Goal: Transaction & Acquisition: Purchase product/service

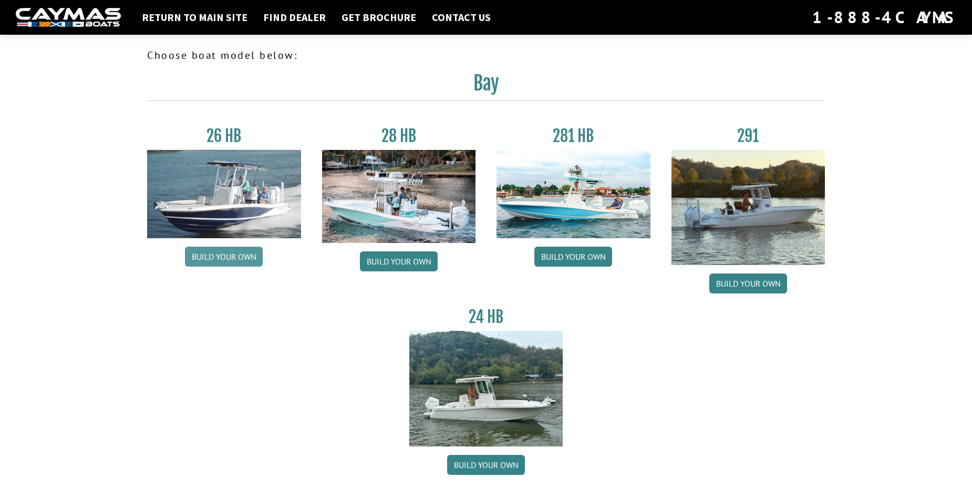
click at [212, 252] on link "Build your own" at bounding box center [224, 256] width 78 height 20
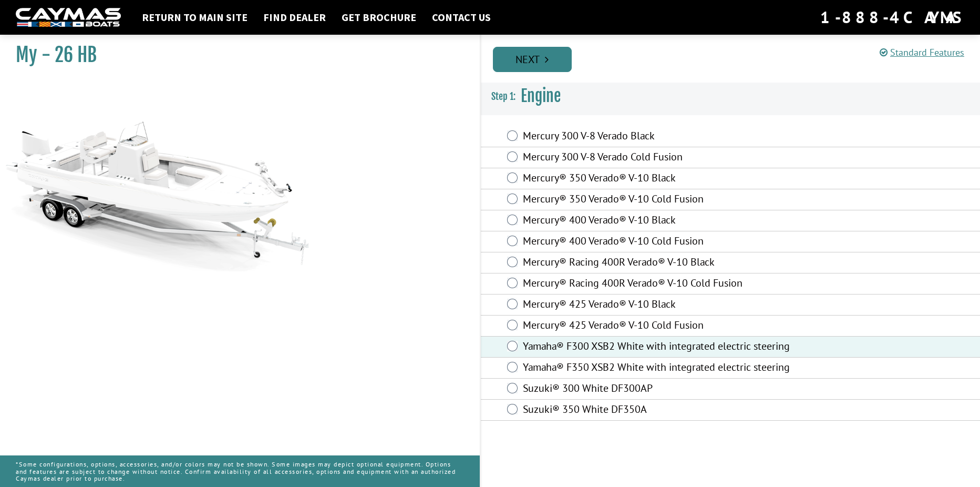
click at [543, 57] on link "Next" at bounding box center [532, 59] width 79 height 25
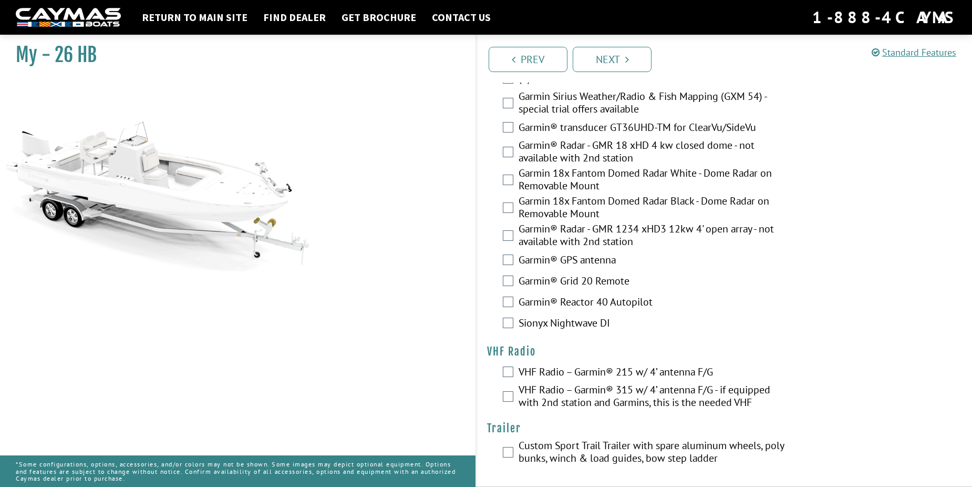
scroll to position [2635, 0]
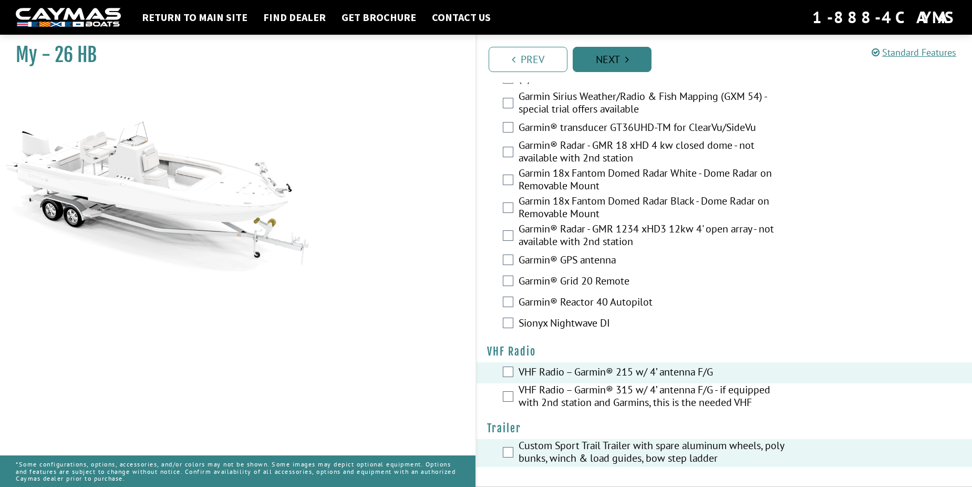
click at [619, 68] on link "Next" at bounding box center [612, 59] width 79 height 25
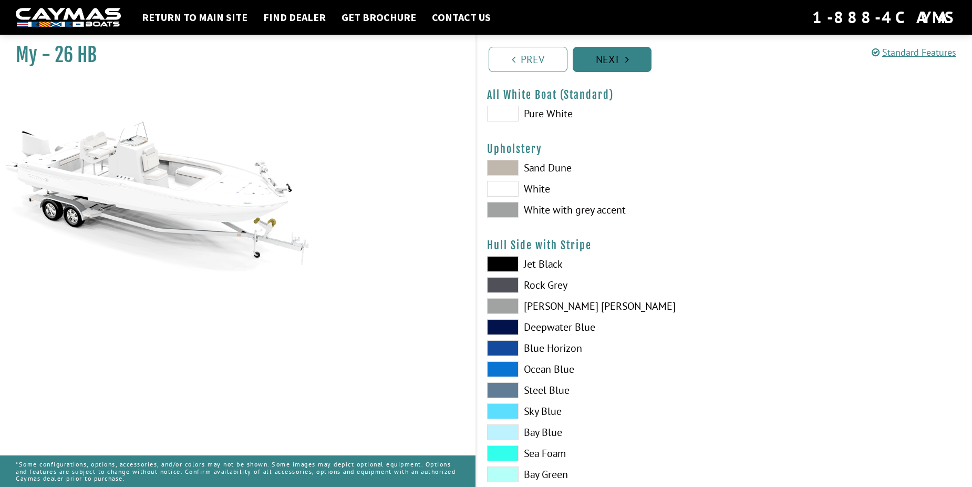
scroll to position [0, 0]
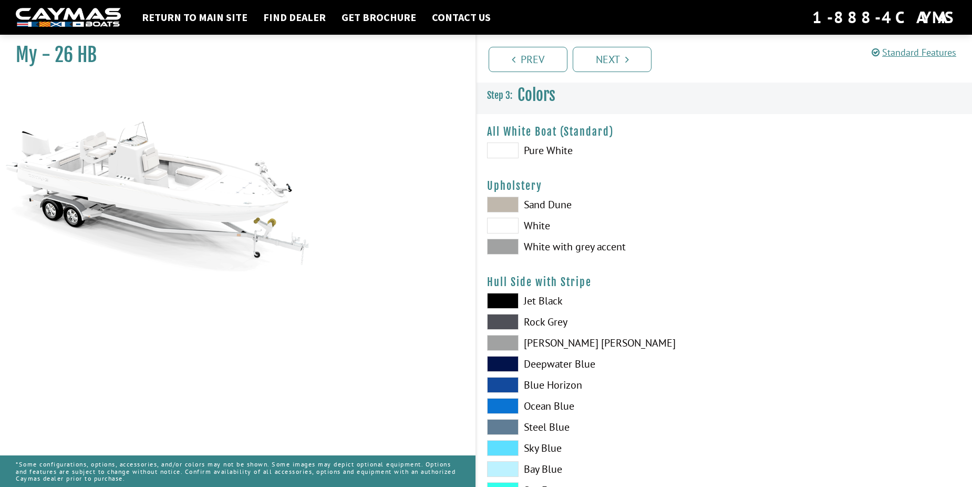
click at [502, 198] on span at bounding box center [503, 205] width 32 height 16
click at [505, 220] on span at bounding box center [503, 226] width 32 height 16
click at [509, 248] on span at bounding box center [503, 247] width 32 height 16
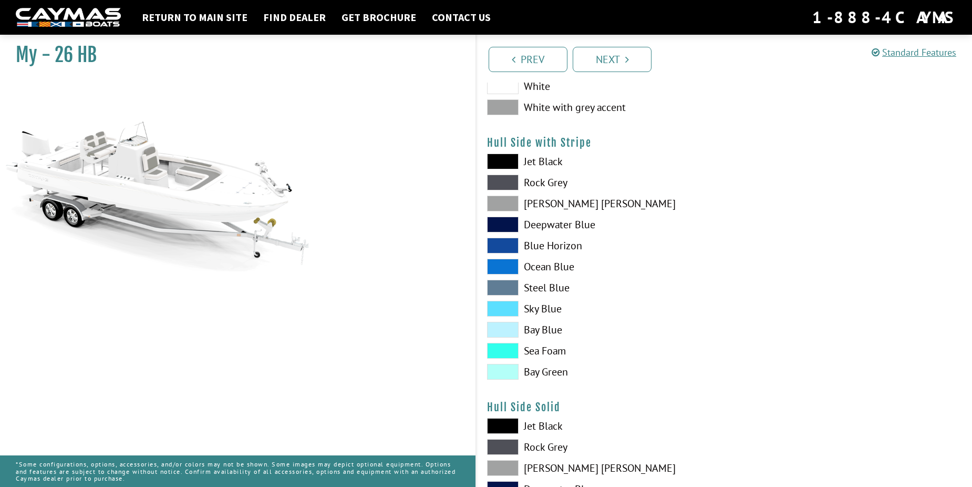
scroll to position [158, 0]
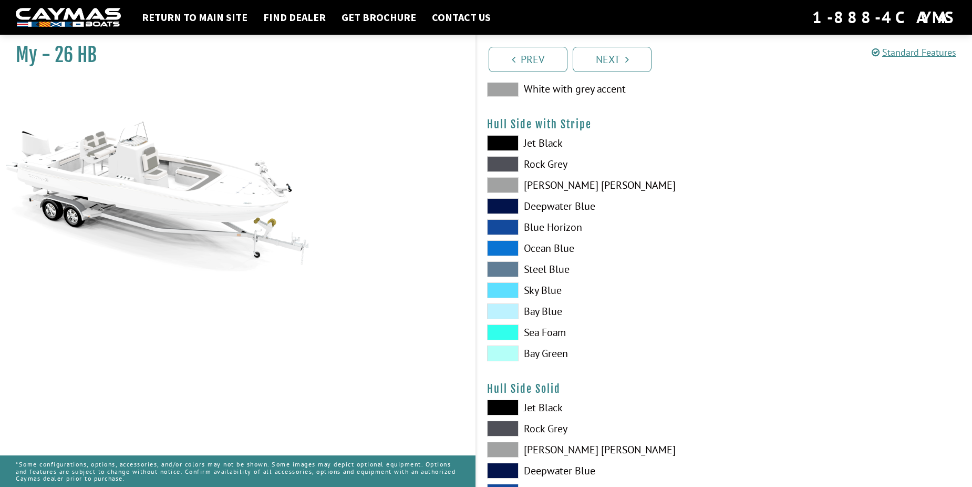
click at [510, 290] on span at bounding box center [503, 290] width 32 height 16
click at [511, 328] on span at bounding box center [503, 332] width 32 height 16
click at [503, 353] on span at bounding box center [503, 353] width 32 height 16
click at [509, 248] on span at bounding box center [503, 248] width 32 height 16
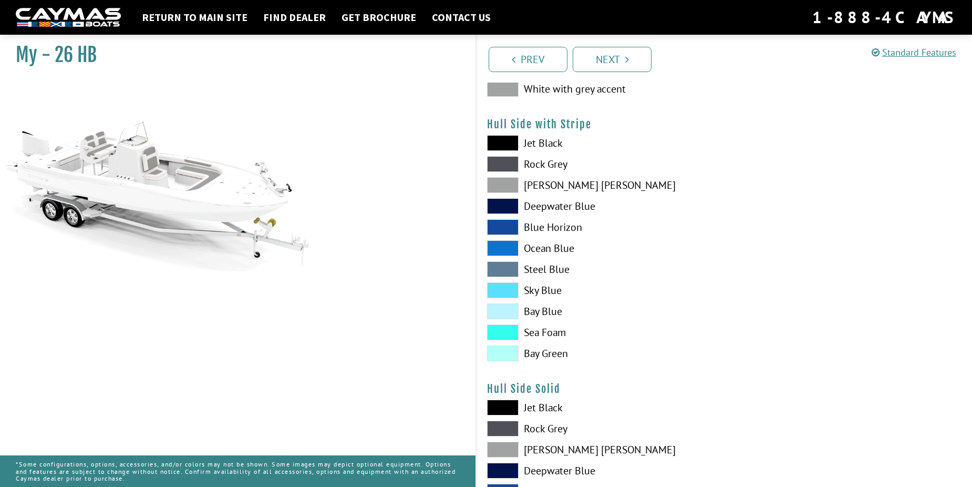
click at [506, 223] on span at bounding box center [503, 227] width 32 height 16
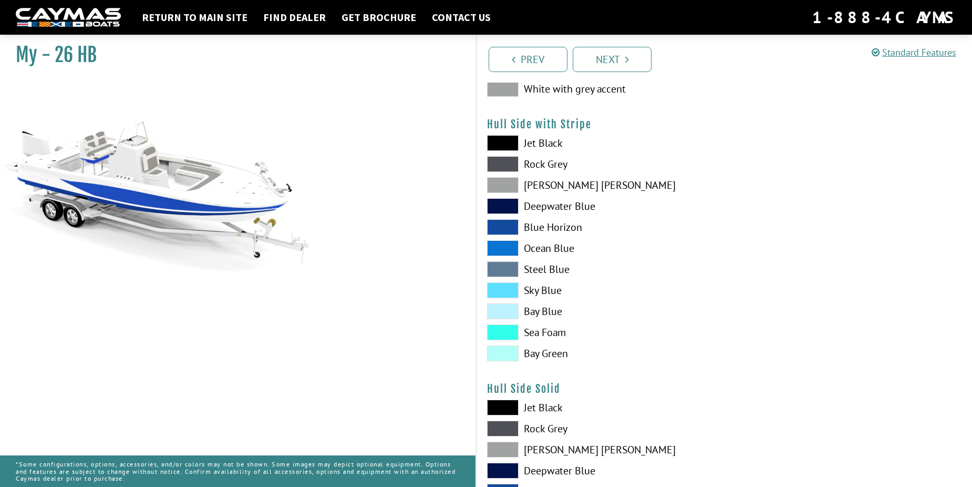
click at [506, 248] on span at bounding box center [503, 248] width 32 height 16
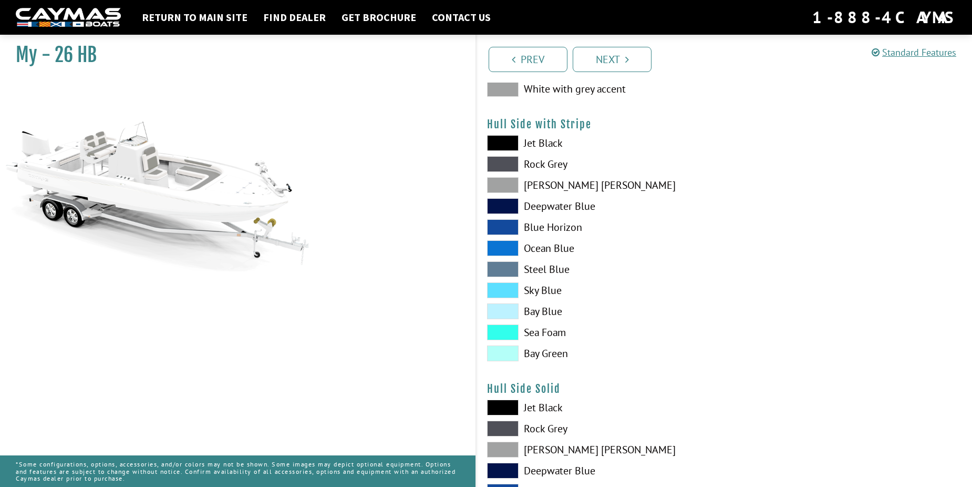
click at [506, 248] on span at bounding box center [503, 248] width 32 height 16
click at [507, 200] on span at bounding box center [503, 206] width 32 height 16
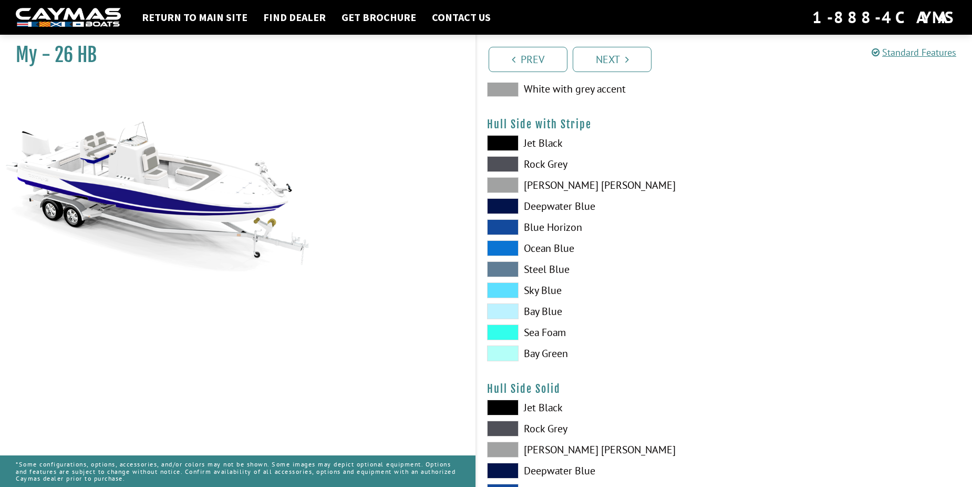
click at [507, 185] on span at bounding box center [503, 185] width 32 height 16
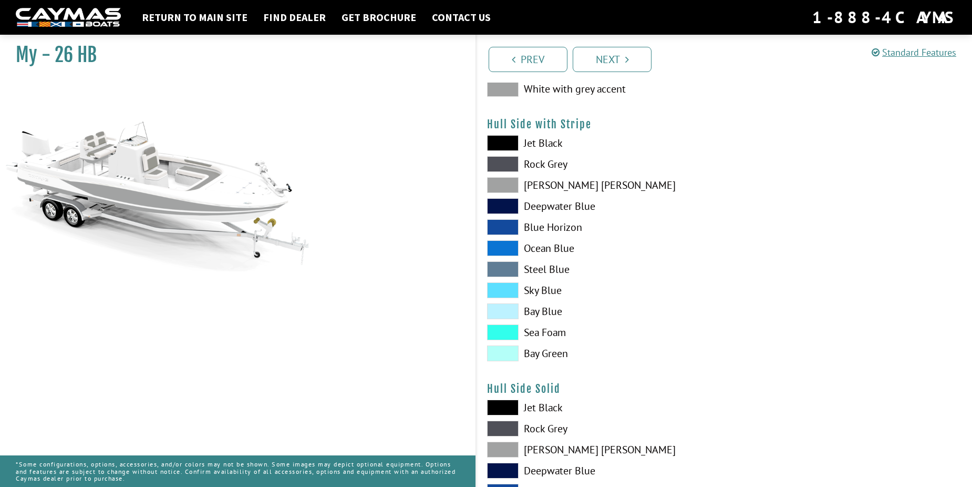
click at [502, 163] on span at bounding box center [503, 164] width 32 height 16
click at [503, 145] on span at bounding box center [503, 143] width 32 height 16
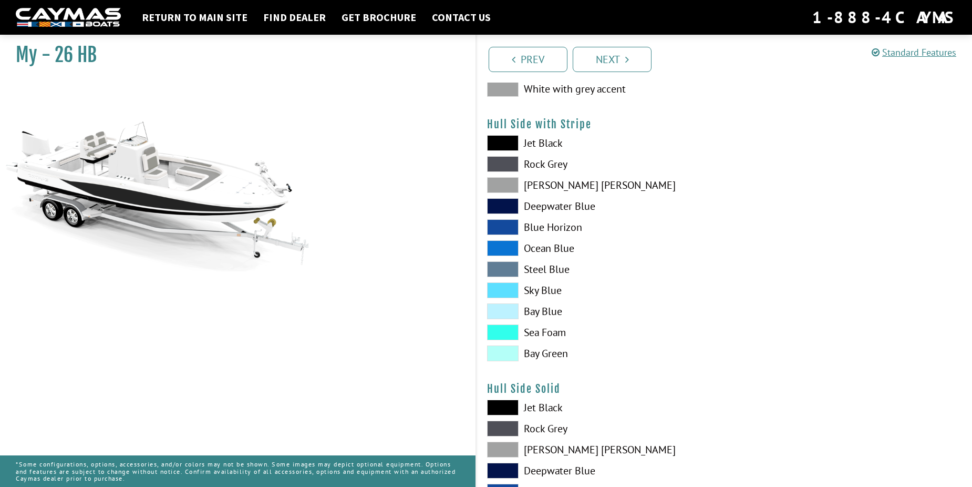
click at [508, 209] on span at bounding box center [503, 206] width 32 height 16
click at [509, 227] on span at bounding box center [503, 227] width 32 height 16
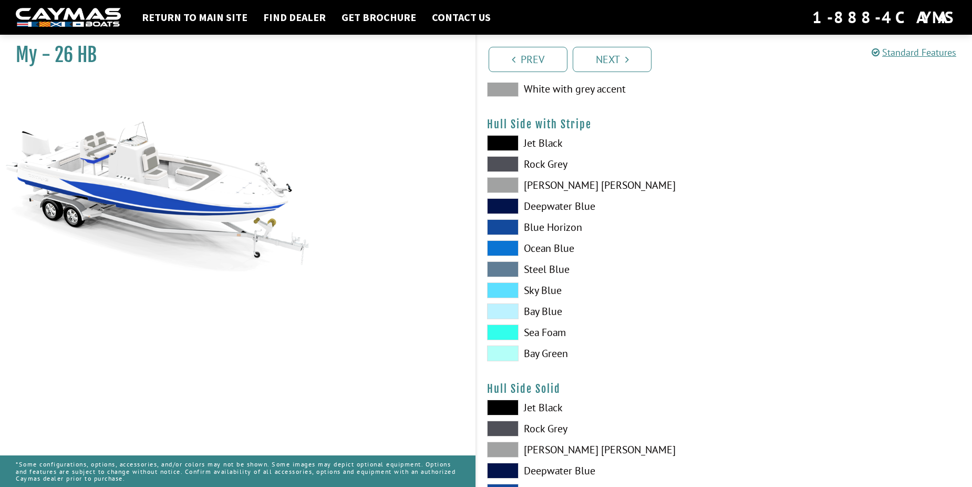
click at [510, 248] on span at bounding box center [503, 248] width 32 height 16
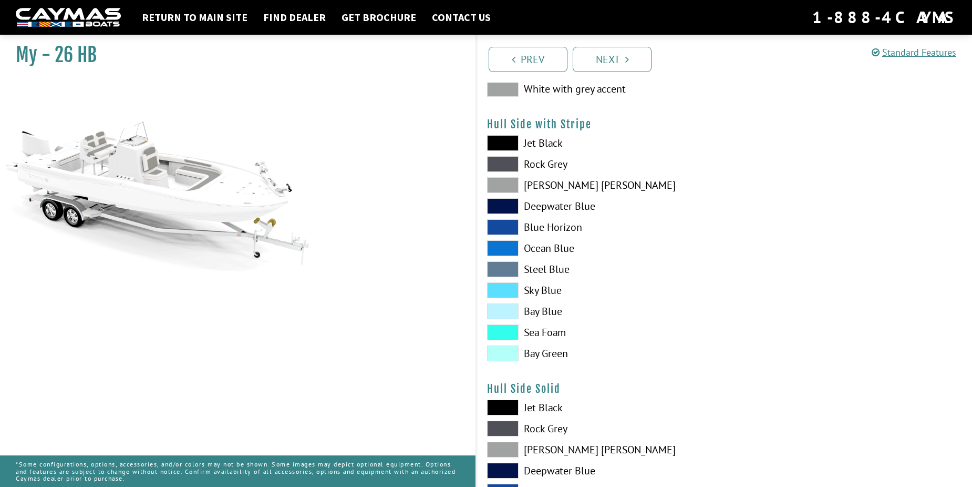
click at [510, 265] on span at bounding box center [503, 269] width 32 height 16
click at [507, 288] on span at bounding box center [503, 290] width 32 height 16
click at [507, 246] on span at bounding box center [503, 248] width 32 height 16
click at [504, 226] on span at bounding box center [503, 227] width 32 height 16
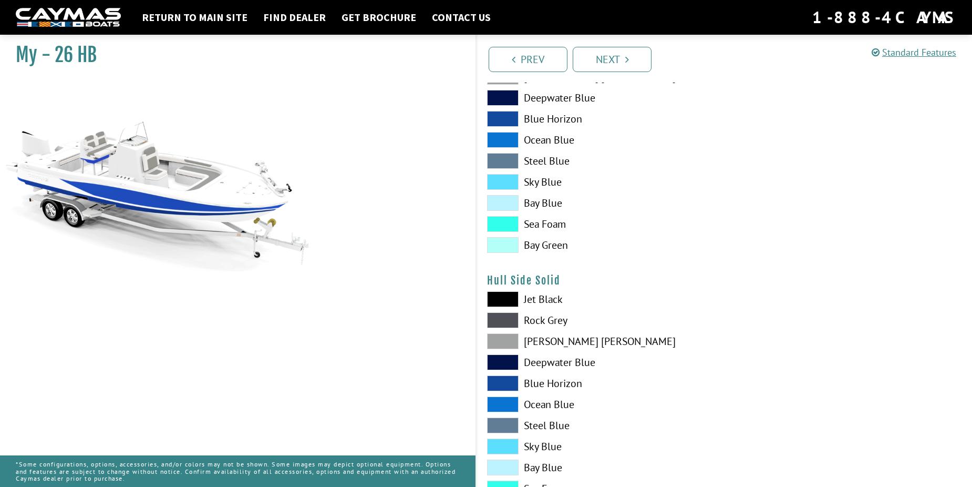
scroll to position [315, 0]
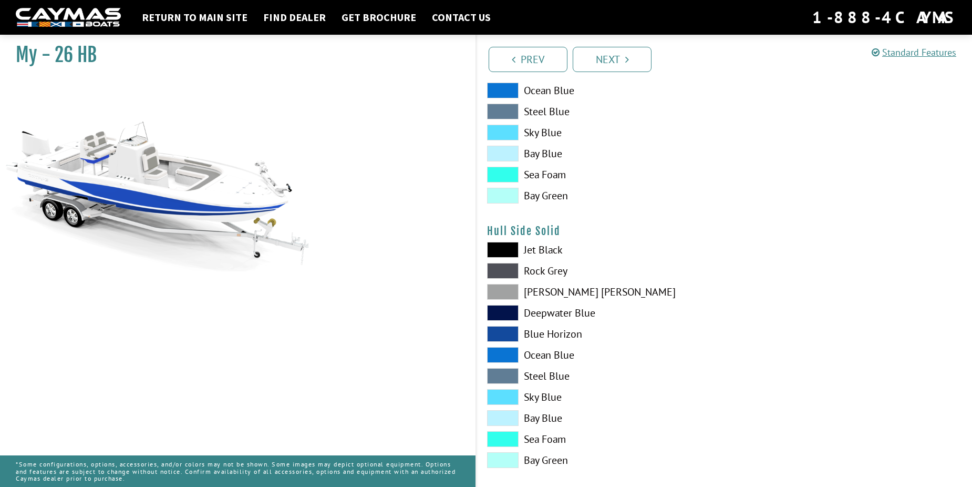
click at [509, 253] on span at bounding box center [503, 250] width 32 height 16
click at [507, 269] on span at bounding box center [503, 271] width 32 height 16
click at [507, 291] on span at bounding box center [503, 292] width 32 height 16
click at [504, 310] on span at bounding box center [503, 313] width 32 height 16
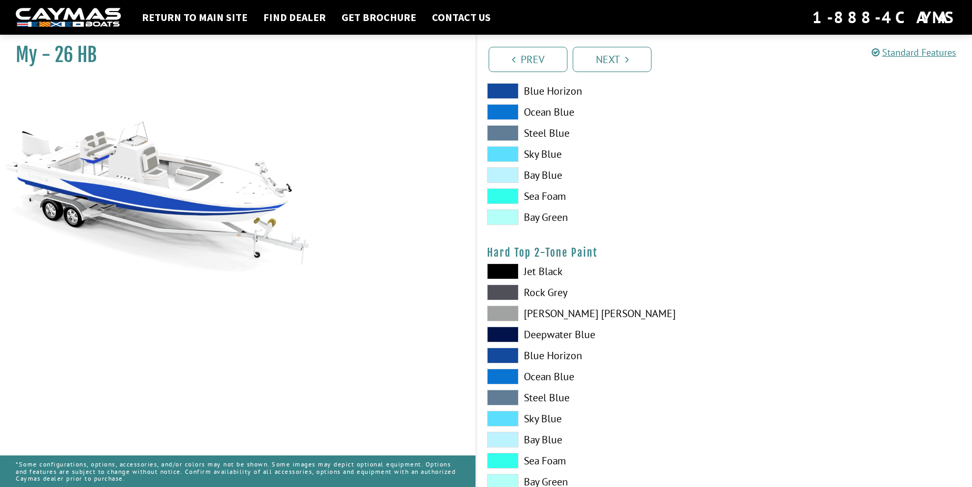
scroll to position [841, 0]
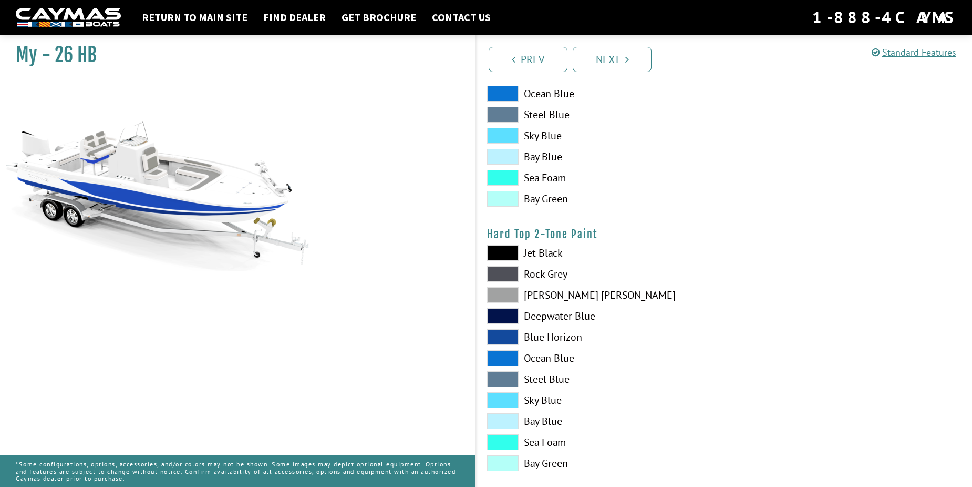
click at [501, 333] on span at bounding box center [503, 337] width 32 height 16
click at [502, 355] on span at bounding box center [503, 358] width 32 height 16
click at [502, 251] on span at bounding box center [503, 253] width 32 height 16
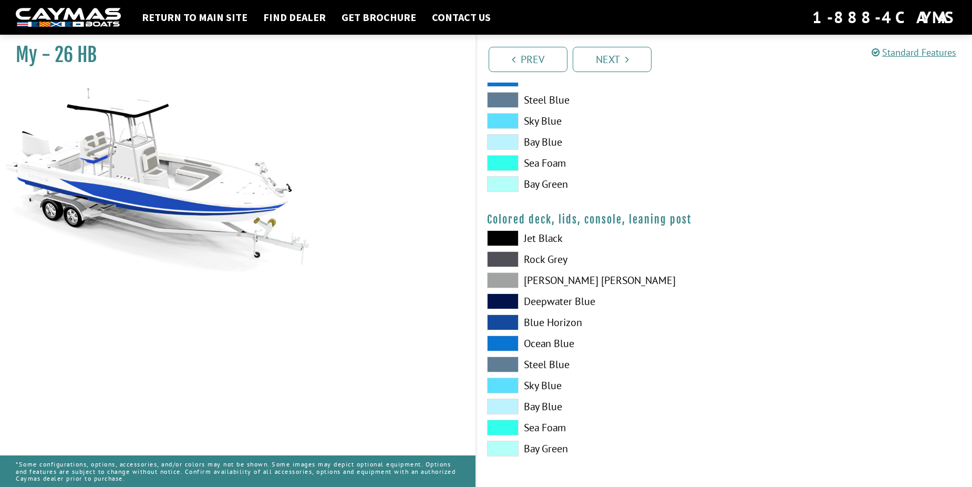
scroll to position [1120, 0]
click at [507, 240] on span at bounding box center [503, 238] width 32 height 16
click at [507, 257] on span at bounding box center [503, 259] width 32 height 16
click at [505, 278] on span at bounding box center [503, 280] width 32 height 16
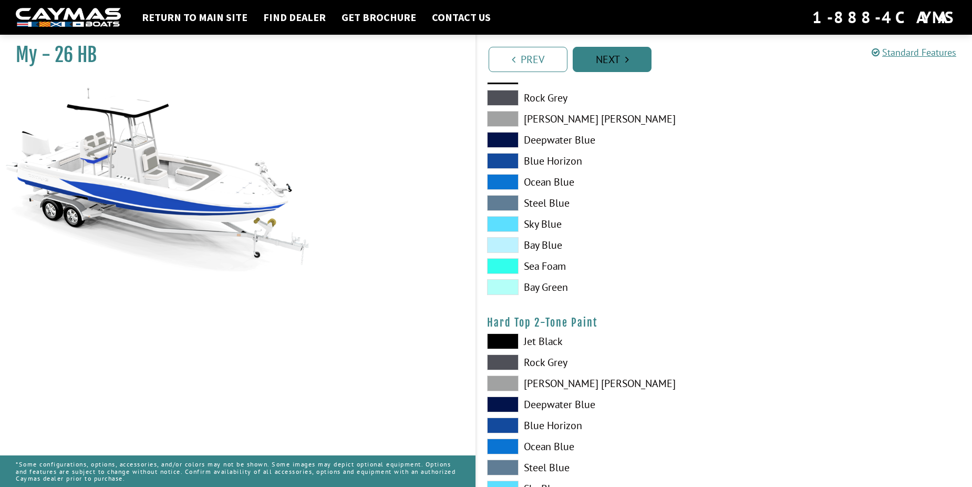
click at [607, 60] on link "Next" at bounding box center [612, 59] width 79 height 25
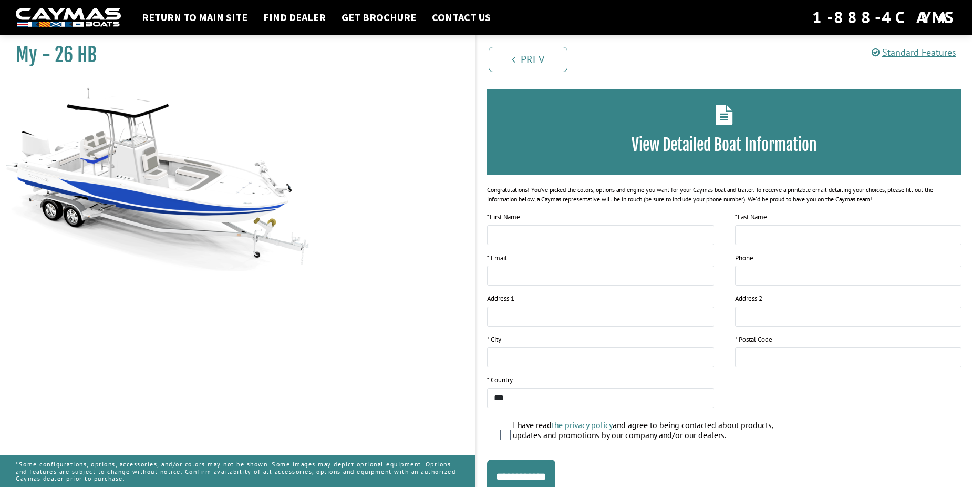
scroll to position [78, 0]
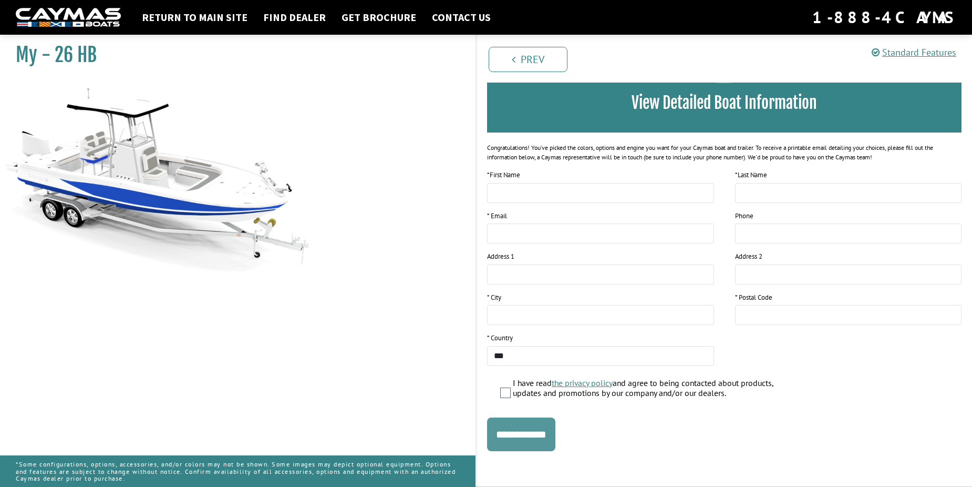
click at [545, 440] on input "**********" at bounding box center [521, 434] width 68 height 34
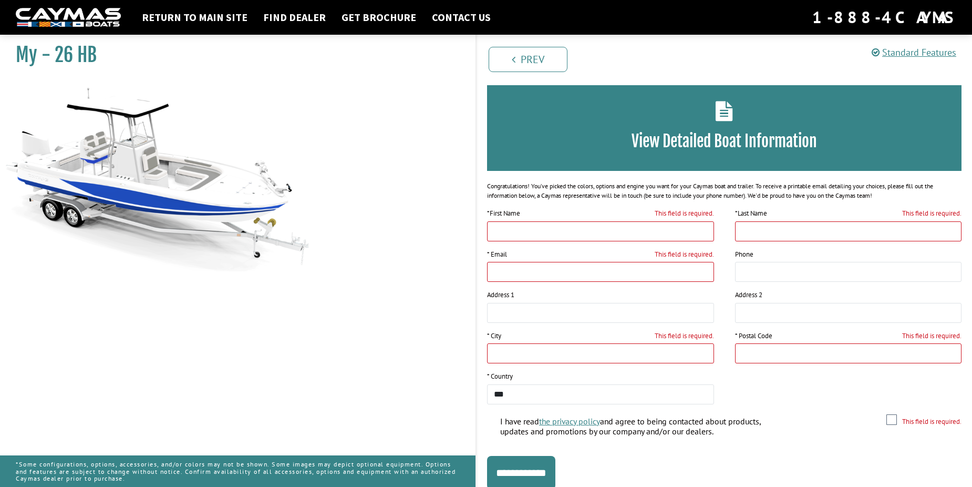
scroll to position [0, 0]
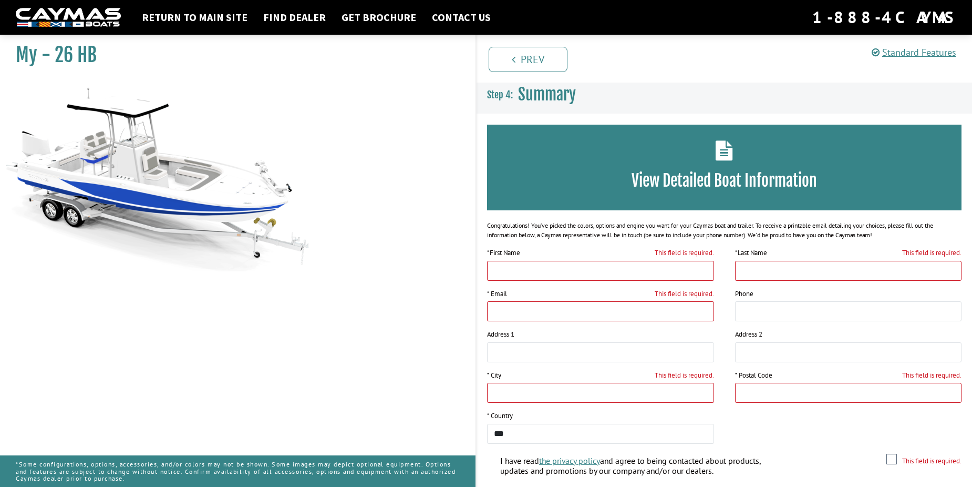
click at [544, 97] on span "Summary" at bounding box center [547, 94] width 58 height 19
click at [900, 52] on link "Standard Features" at bounding box center [914, 52] width 85 height 12
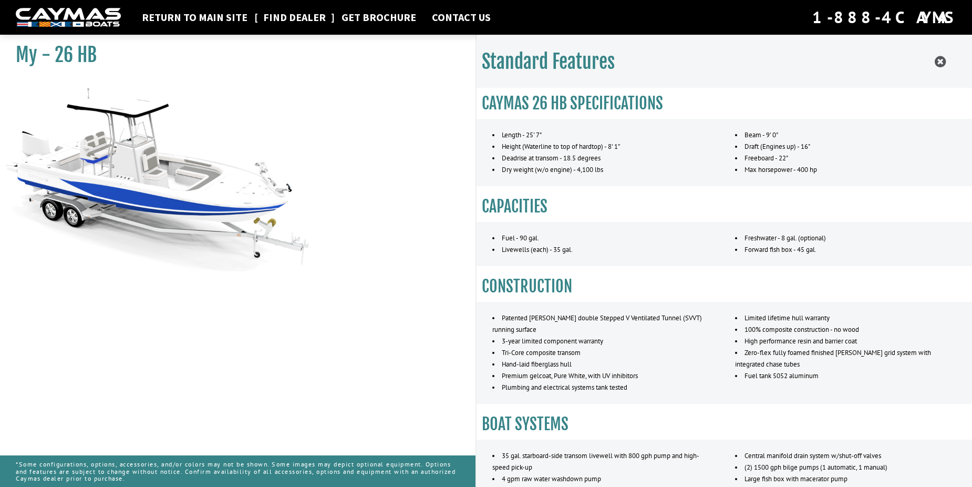
click at [312, 17] on link "Find Dealer" at bounding box center [294, 18] width 73 height 14
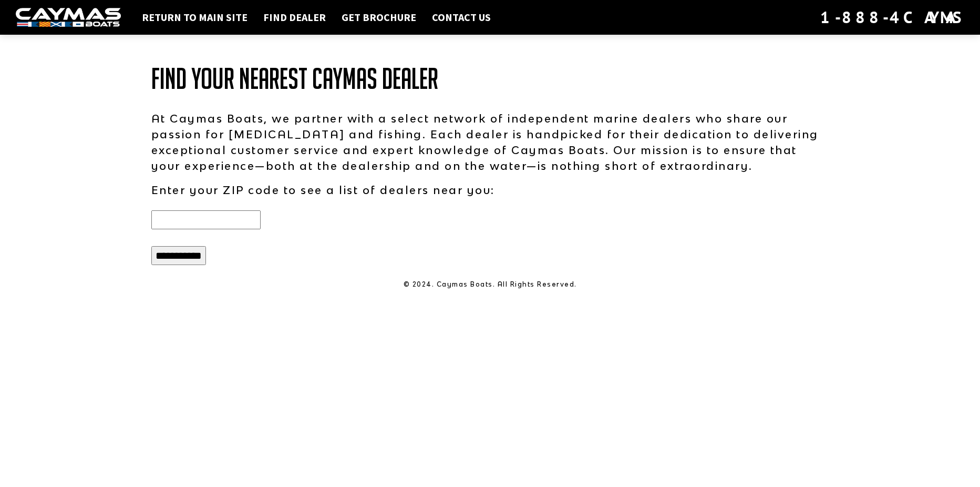
click at [208, 219] on input "text" at bounding box center [205, 219] width 109 height 19
click at [185, 260] on input "**********" at bounding box center [178, 255] width 55 height 19
drag, startPoint x: 212, startPoint y: 222, endPoint x: 111, endPoint y: 214, distance: 101.2
click at [111, 214] on div "Return to main site Find Dealer Get Brochure Contact Us 1-888-4CAYMAS Find Your…" at bounding box center [490, 243] width 980 height 487
type input "*****"
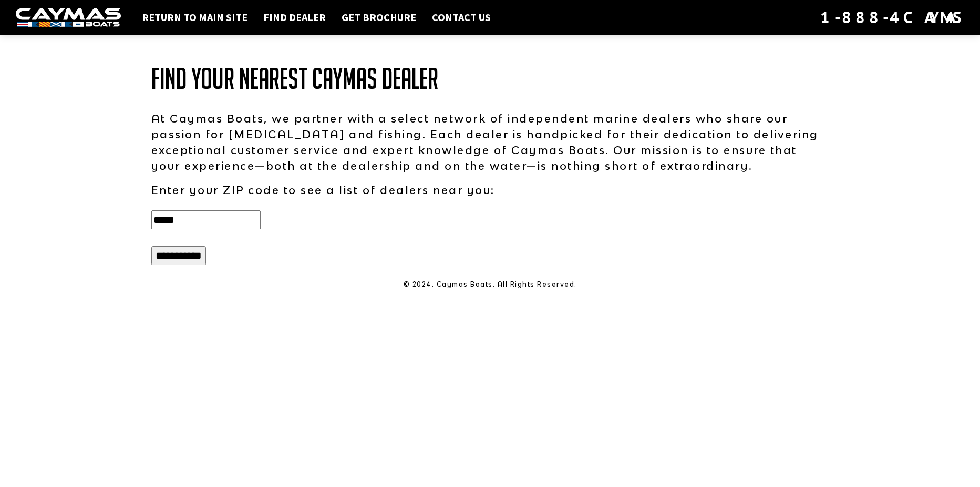
click at [151, 246] on input "**********" at bounding box center [178, 255] width 55 height 19
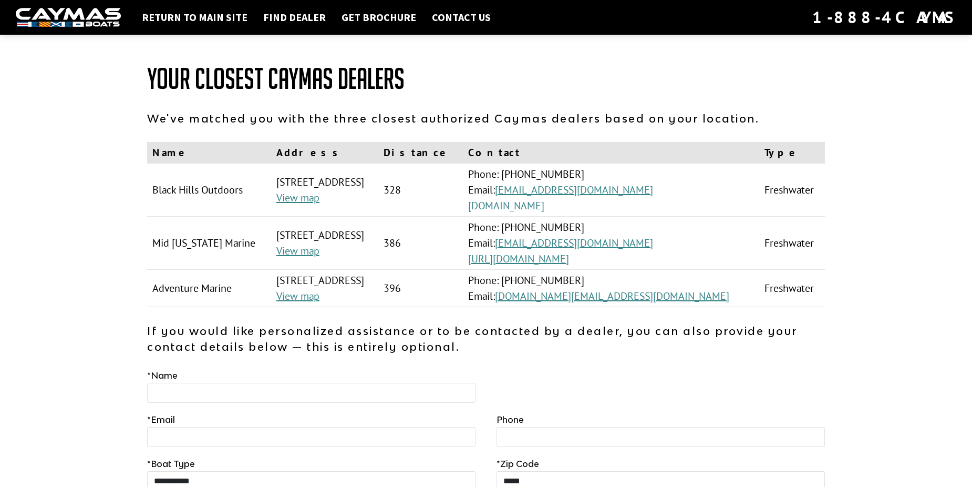
click at [544, 207] on link "[DOMAIN_NAME]" at bounding box center [506, 206] width 76 height 14
